Goal: Information Seeking & Learning: Learn about a topic

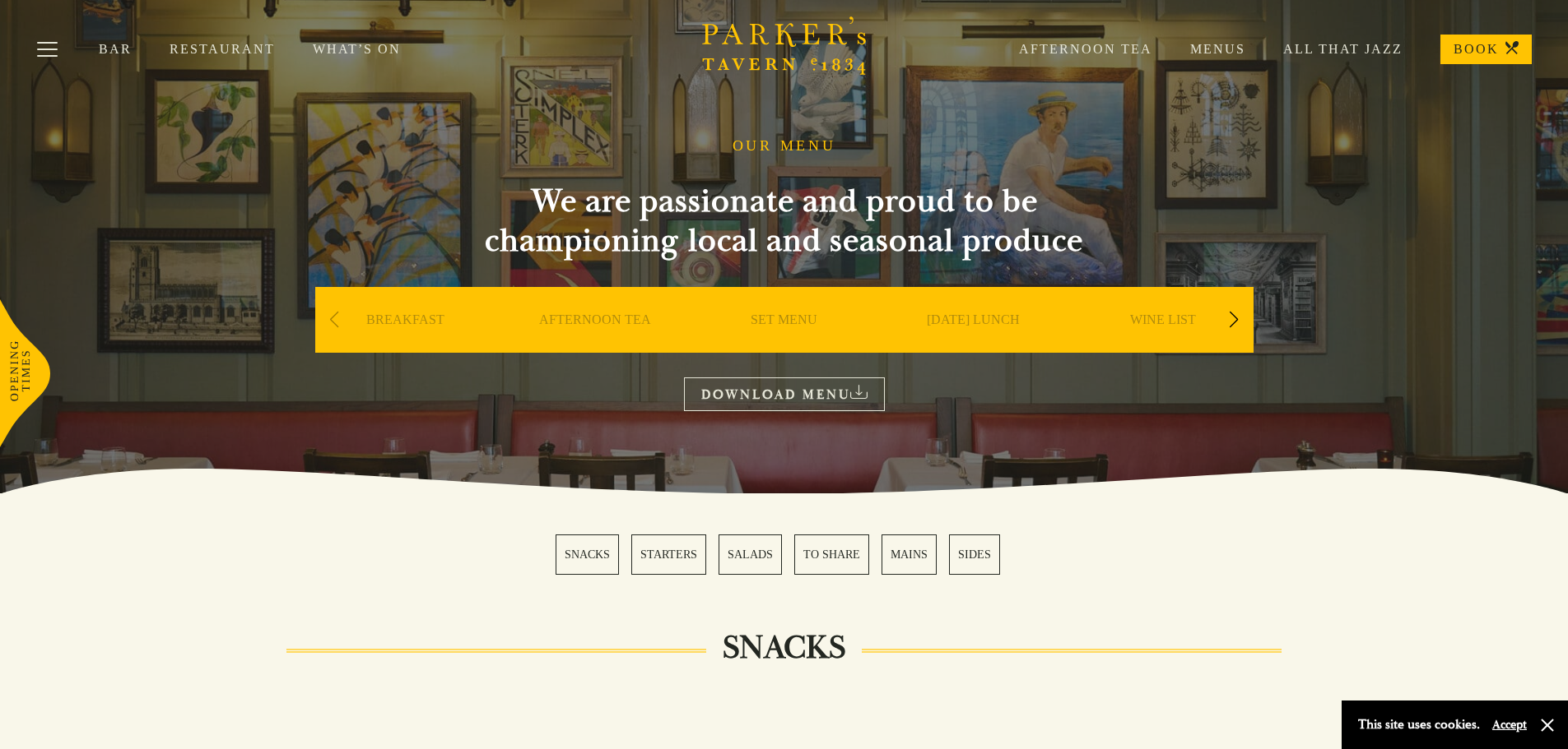
click at [1246, 329] on div "WINE LIST" at bounding box center [1162, 345] width 181 height 115
click at [1230, 315] on div "Next slide" at bounding box center [1234, 320] width 22 height 36
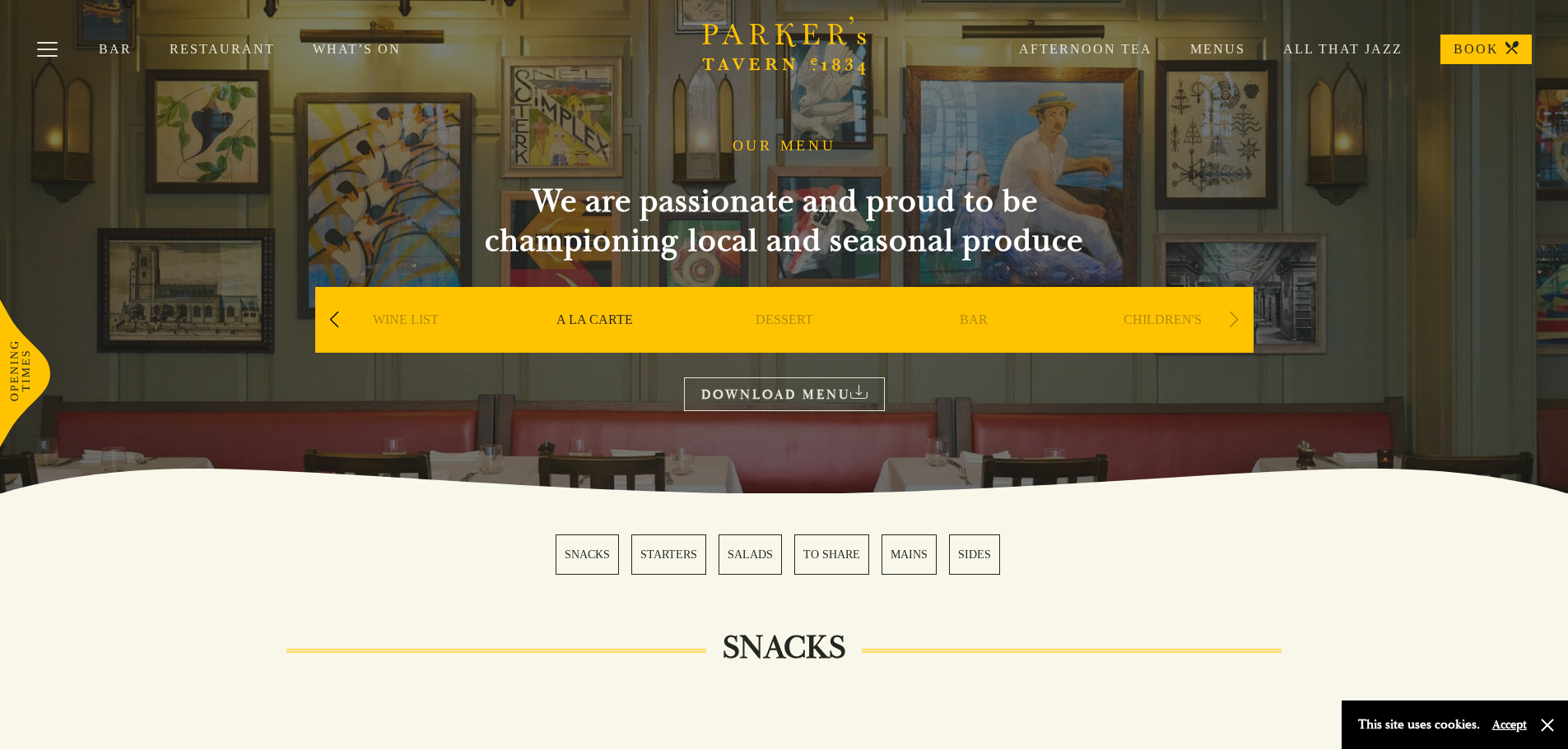
click at [1230, 315] on div "Next slide" at bounding box center [1234, 320] width 22 height 36
click at [343, 314] on div "Previous slide" at bounding box center [334, 320] width 22 height 36
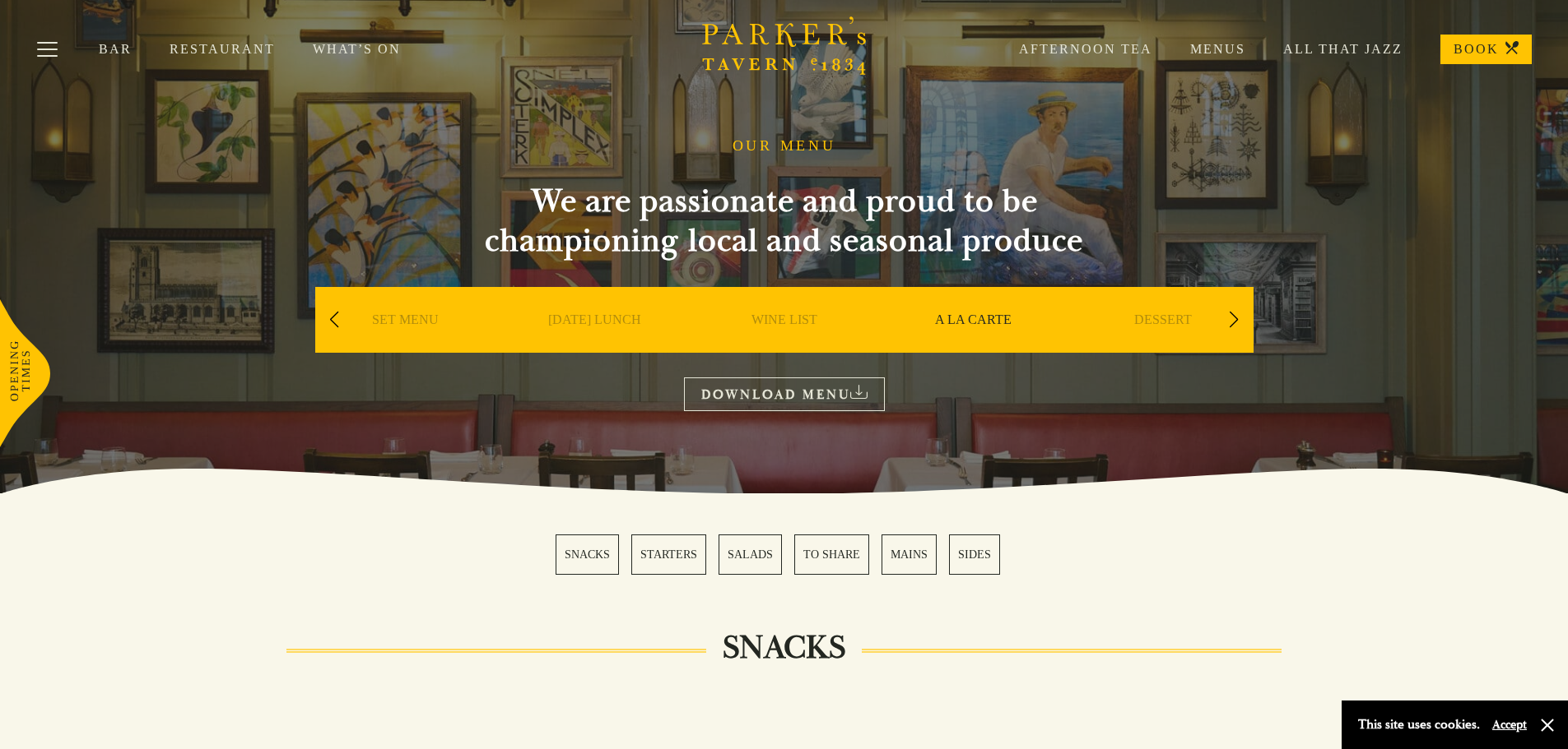
click at [343, 314] on div "Previous slide" at bounding box center [334, 320] width 22 height 36
click at [754, 393] on link "DOWNLOAD MENU" at bounding box center [784, 394] width 201 height 34
click at [338, 318] on div "Previous slide" at bounding box center [334, 320] width 22 height 36
click at [1230, 315] on div "Next slide" at bounding box center [1234, 320] width 22 height 36
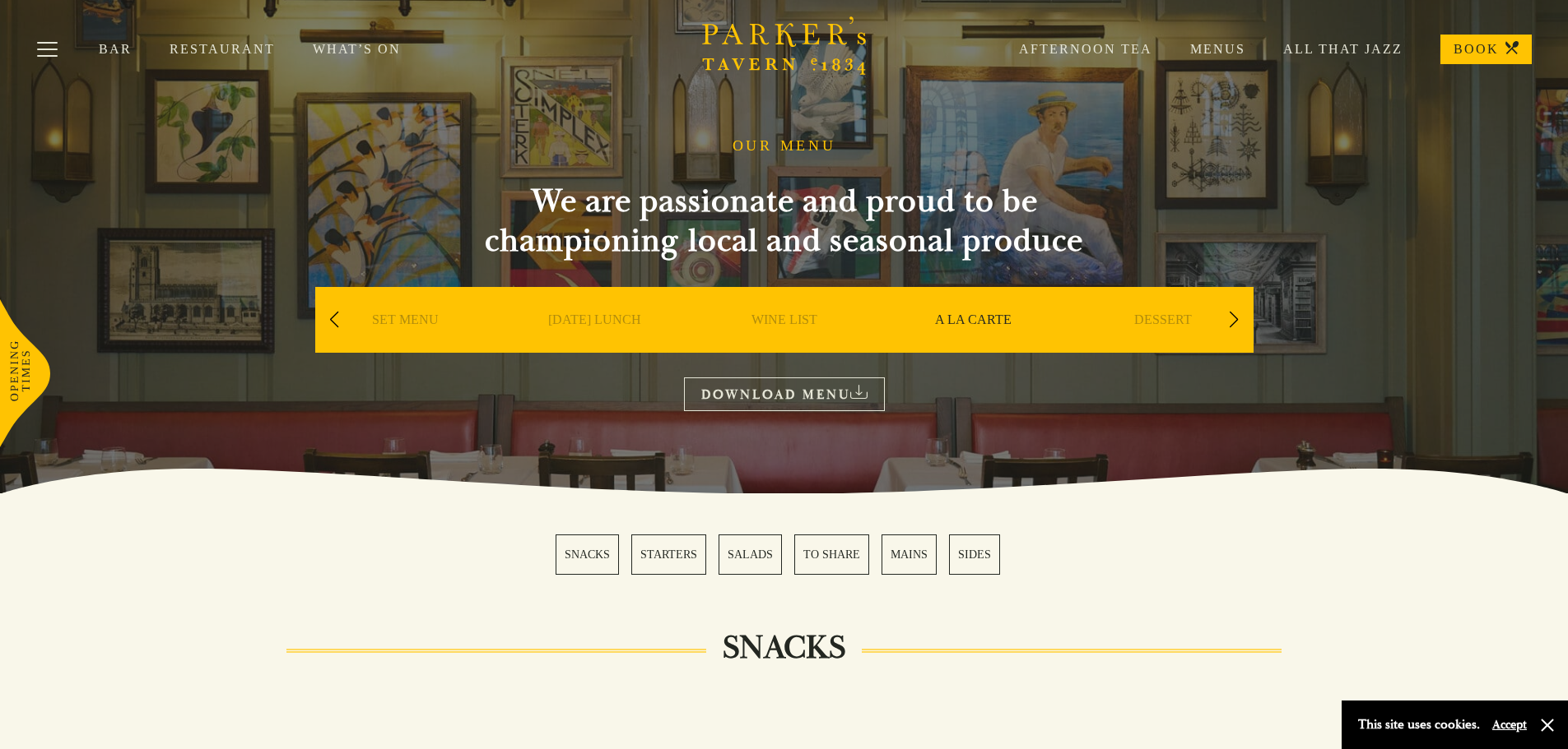
click at [1230, 315] on div "Next slide" at bounding box center [1234, 320] width 22 height 36
click at [791, 314] on link "DESSERT" at bounding box center [784, 345] width 58 height 66
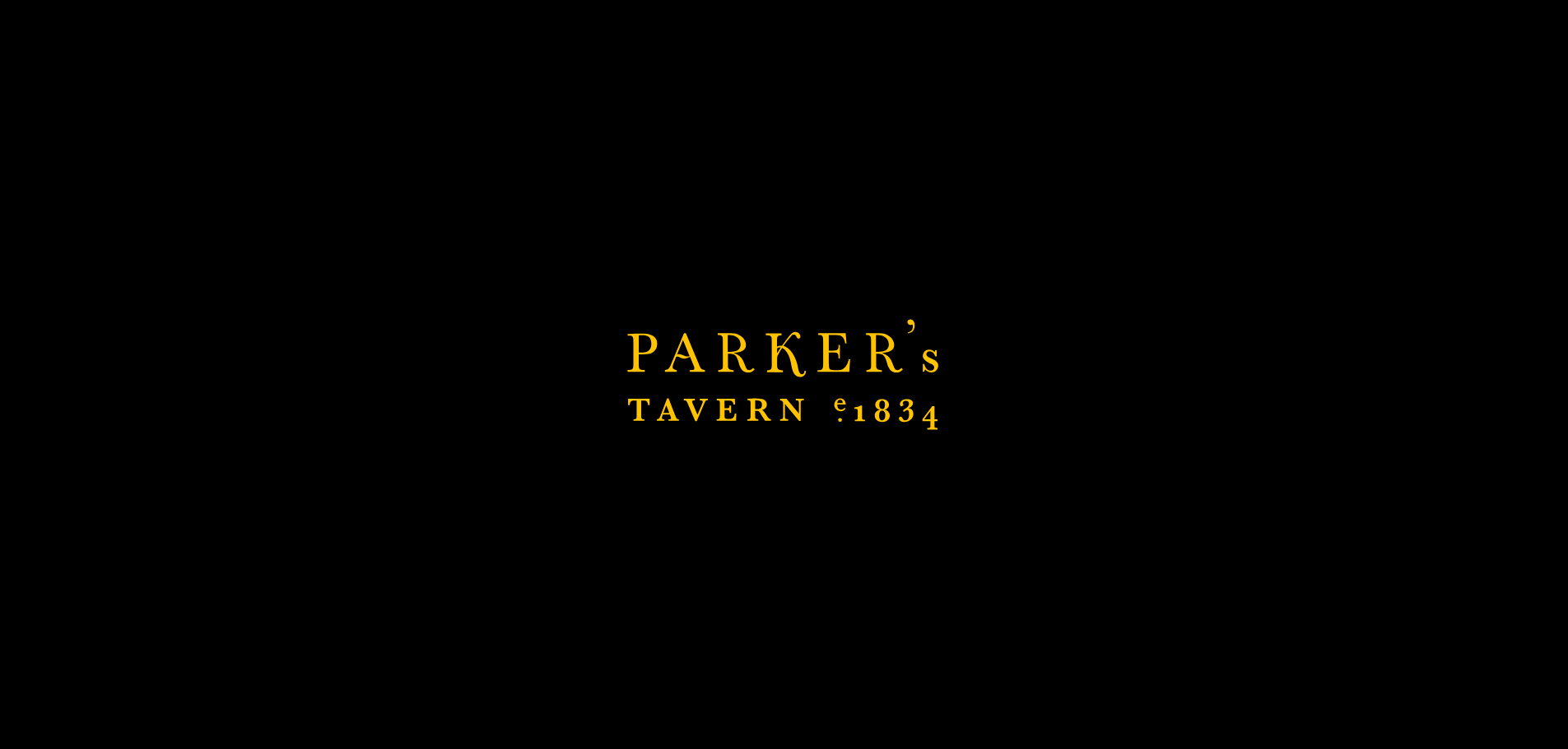
scroll to position [493, 0]
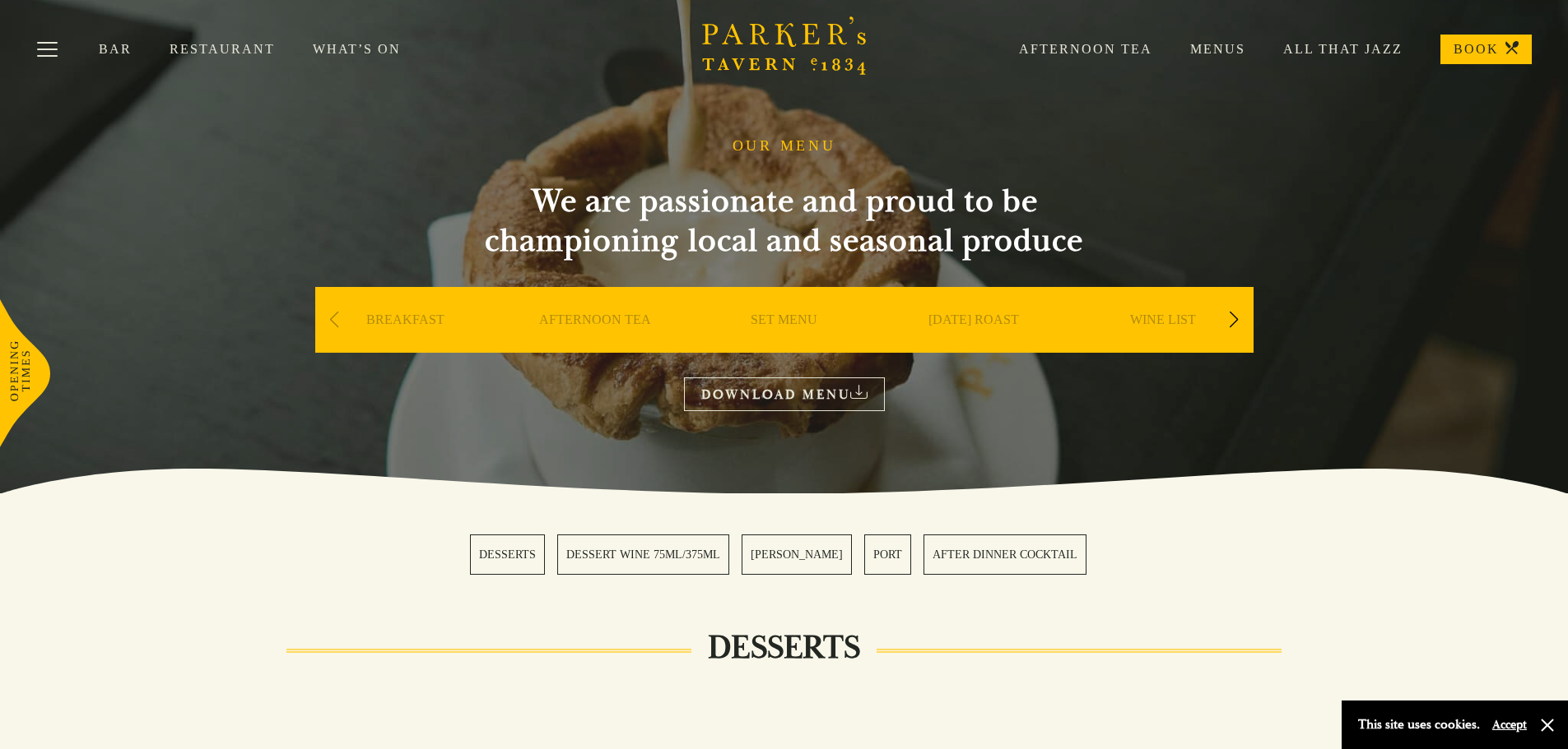
click at [791, 318] on link "SET MENU" at bounding box center [783, 345] width 67 height 66
